Goal: Information Seeking & Learning: Learn about a topic

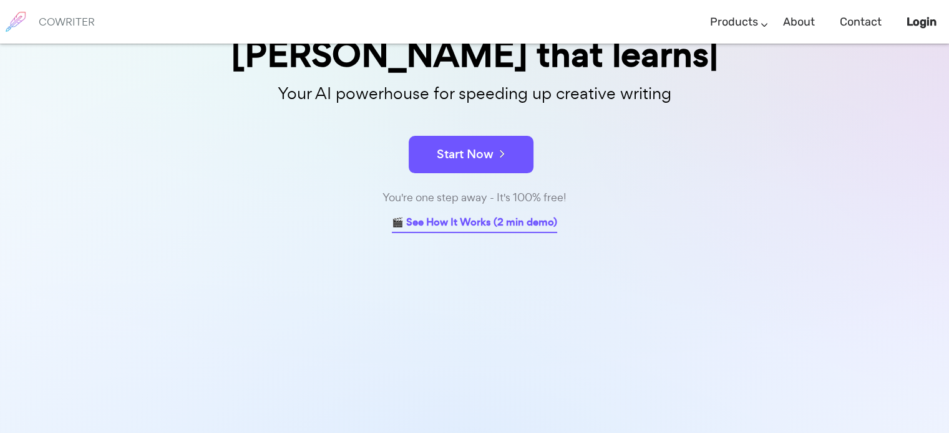
scroll to position [187, 0]
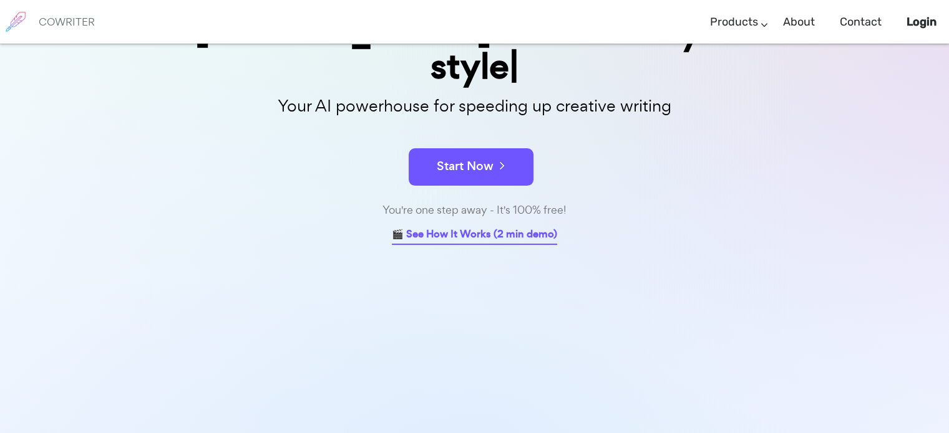
click at [447, 226] on link "🎬 See How It Works (2 min demo)" at bounding box center [474, 235] width 165 height 19
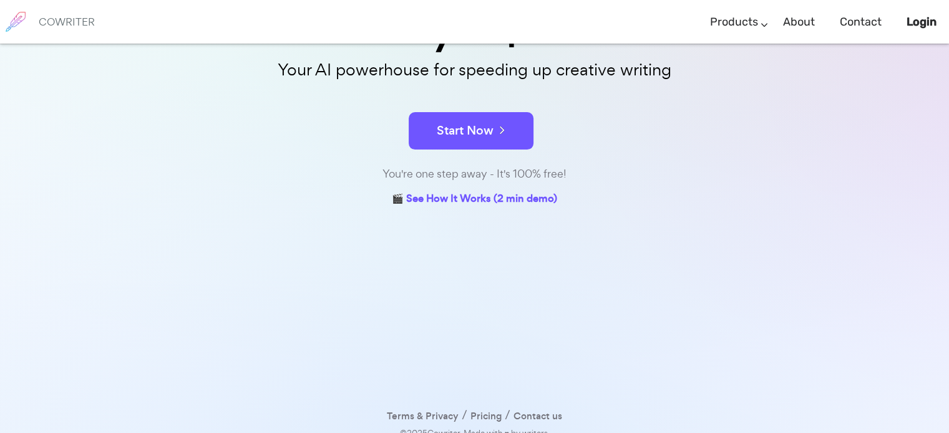
scroll to position [163, 0]
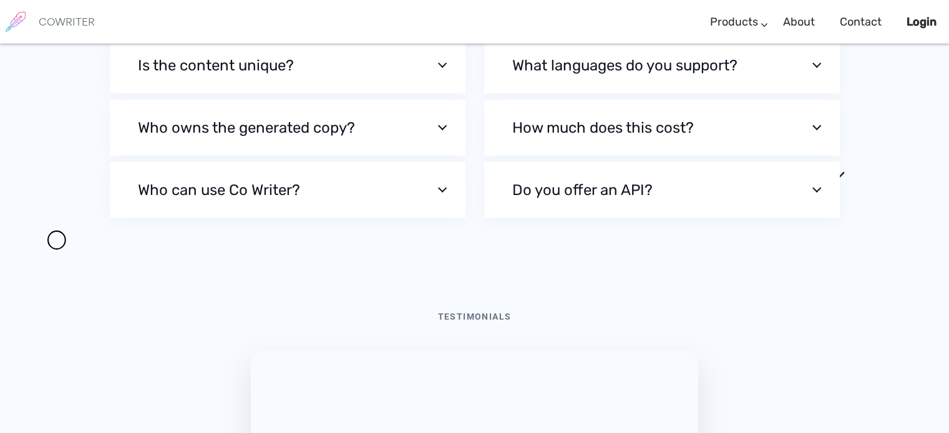
scroll to position [4153, 0]
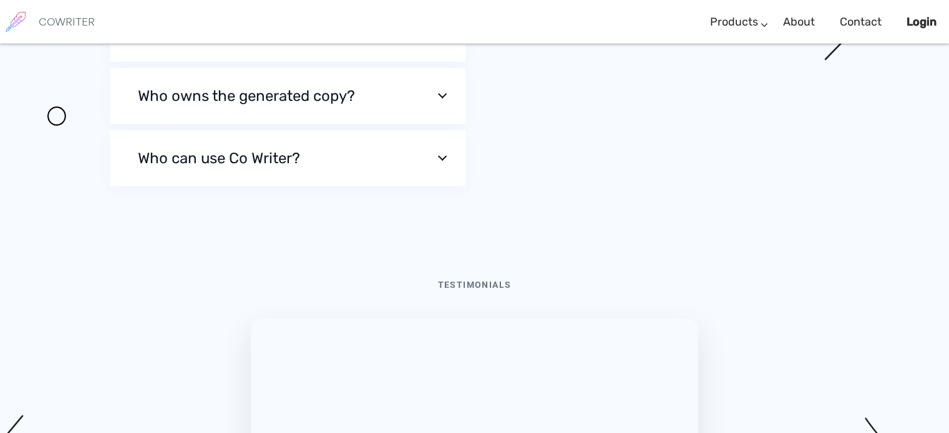
scroll to position [4296, 0]
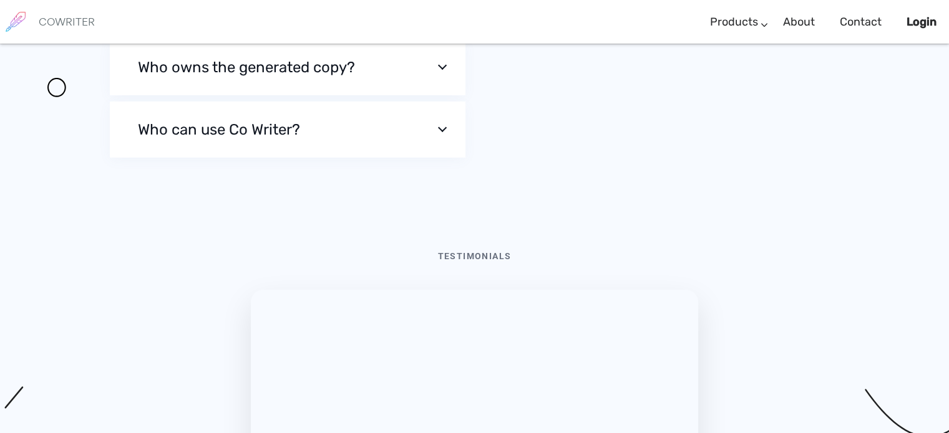
click at [440, 33] on button "Is the content unique?" at bounding box center [287, 5] width 355 height 56
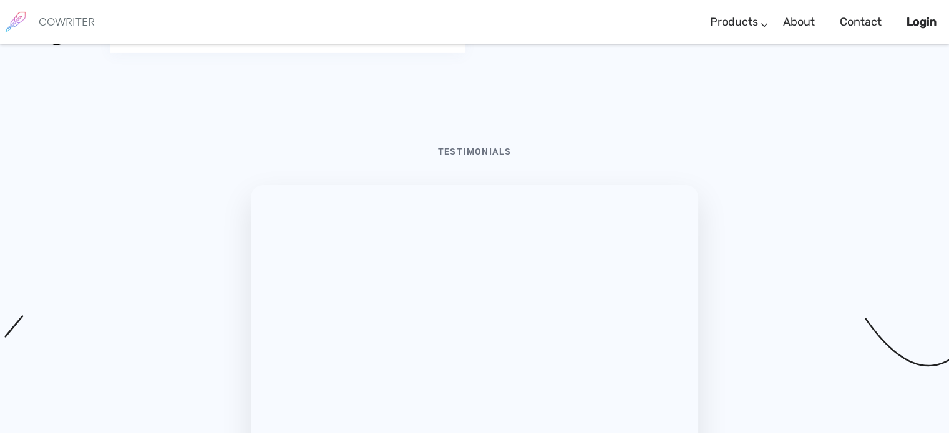
scroll to position [4333, 0]
click at [441, 43] on button "Who can use Co Writer?" at bounding box center [287, 15] width 355 height 56
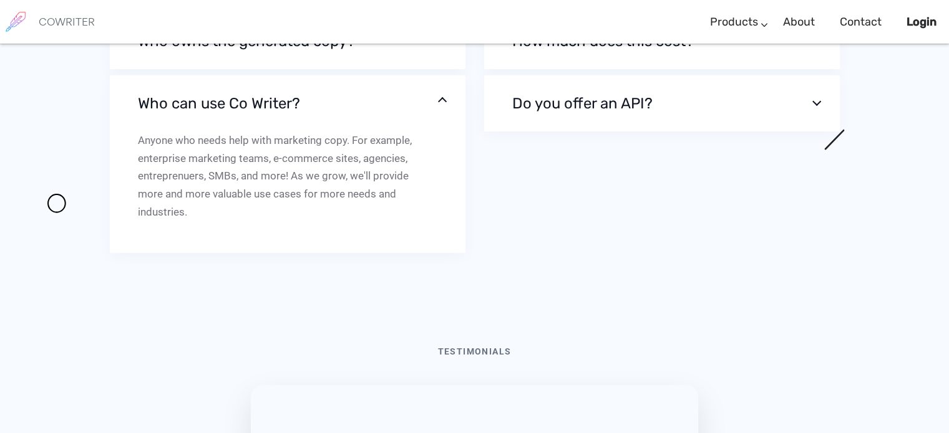
scroll to position [4103, 0]
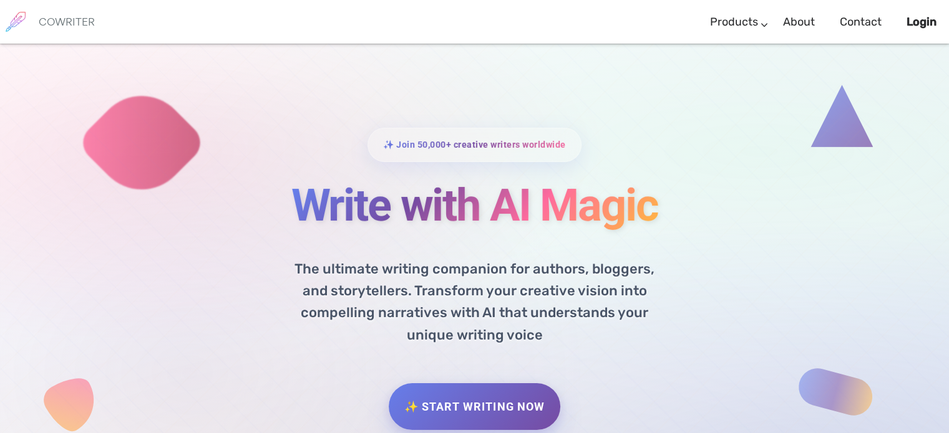
scroll to position [0, 0]
